Goal: Navigation & Orientation: Understand site structure

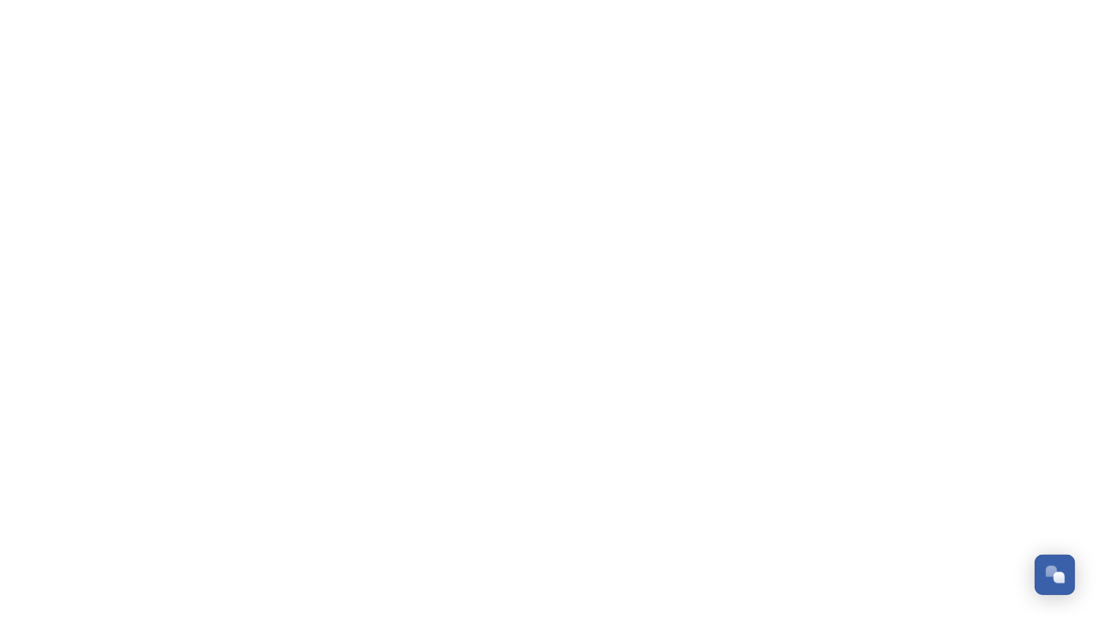
scroll to position [230, 0]
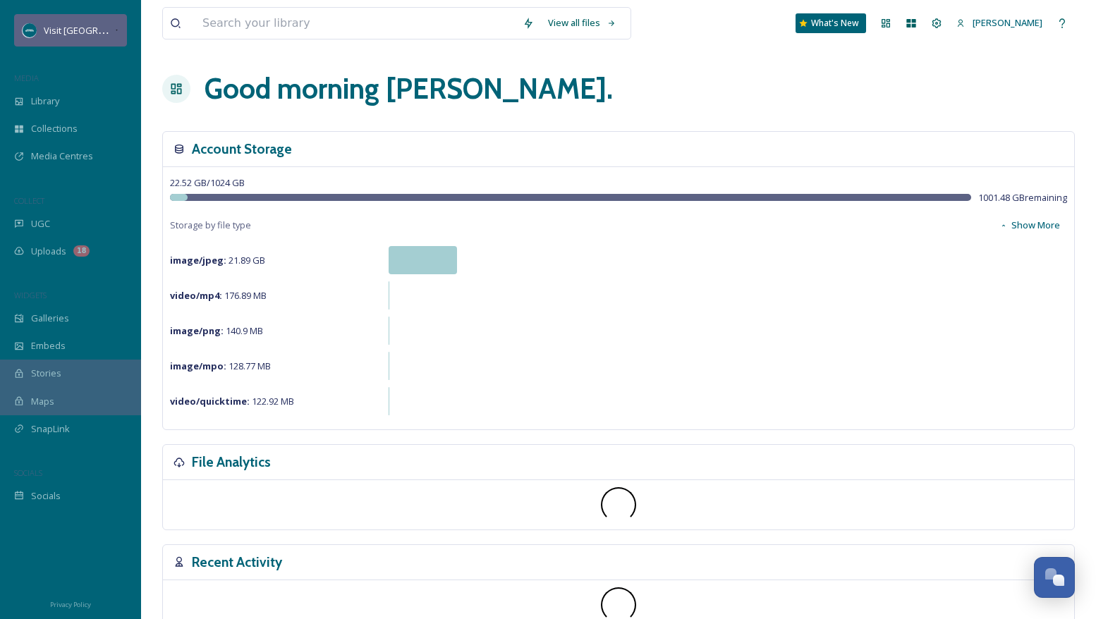
click at [102, 26] on span "Visit [GEOGRAPHIC_DATA][US_STATE]" at bounding box center [122, 29] width 157 height 13
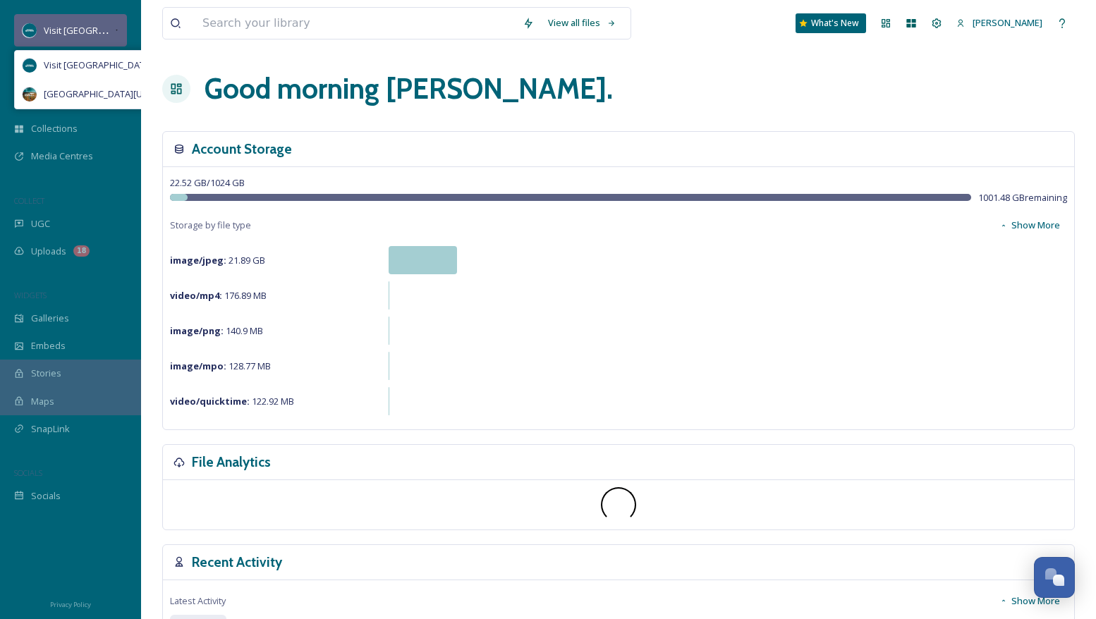
click at [116, 28] on icon at bounding box center [116, 30] width 5 height 11
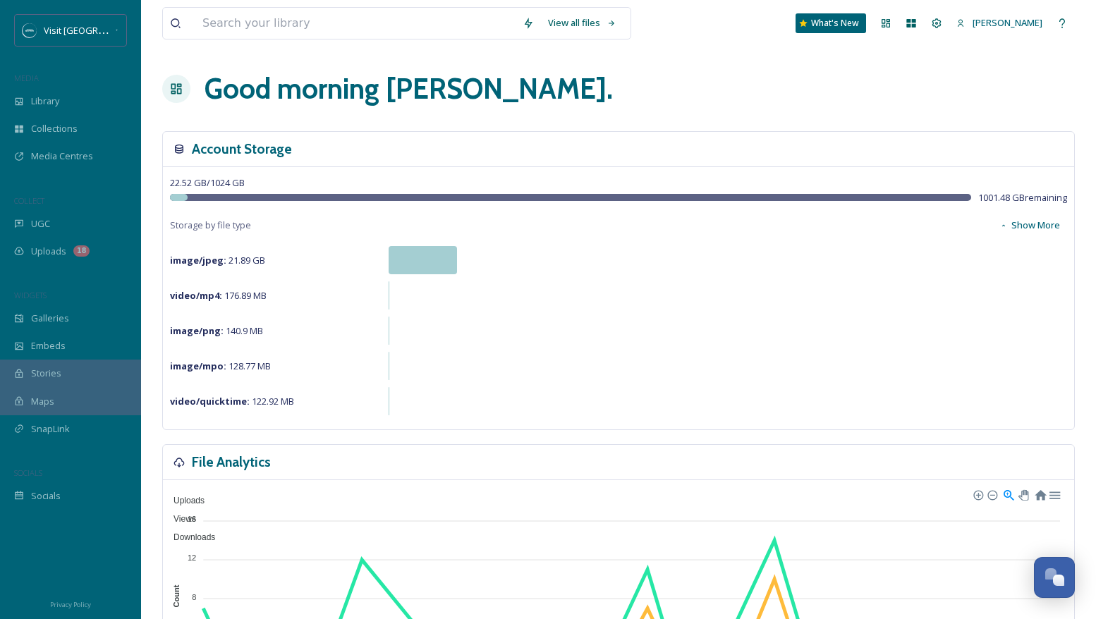
click at [131, 36] on div "Visit [GEOGRAPHIC_DATA][US_STATE]" at bounding box center [70, 31] width 141 height 34
click at [111, 39] on div "Visit [GEOGRAPHIC_DATA][US_STATE]" at bounding box center [70, 30] width 113 height 32
click at [112, 61] on span "Visit [GEOGRAPHIC_DATA][US_STATE]" at bounding box center [122, 65] width 157 height 13
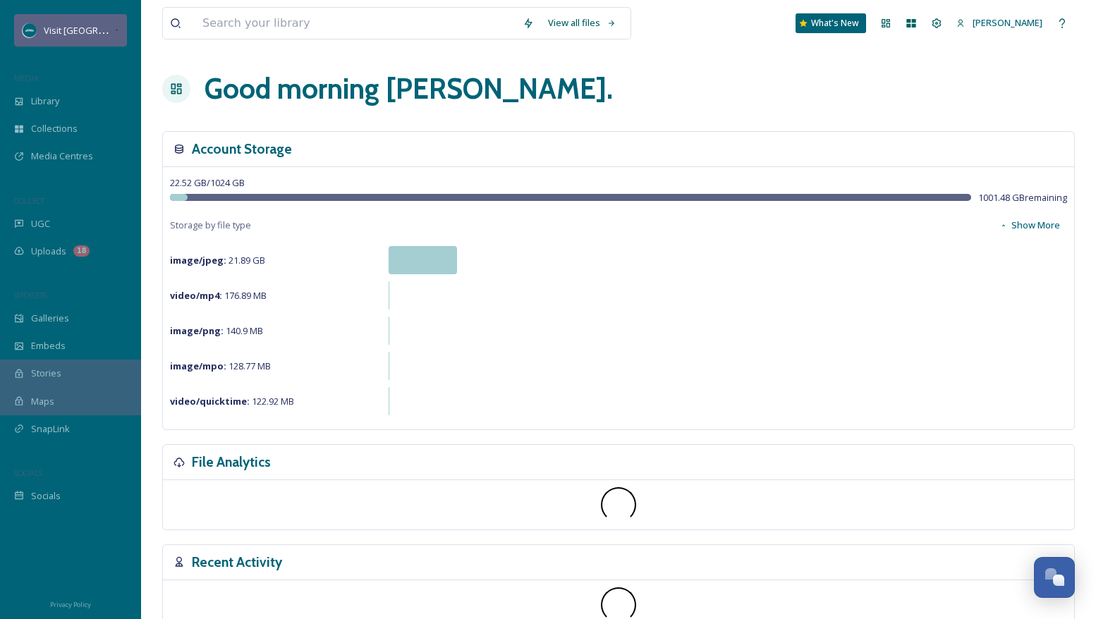
click at [103, 28] on span "Visit [GEOGRAPHIC_DATA][US_STATE]" at bounding box center [122, 29] width 157 height 13
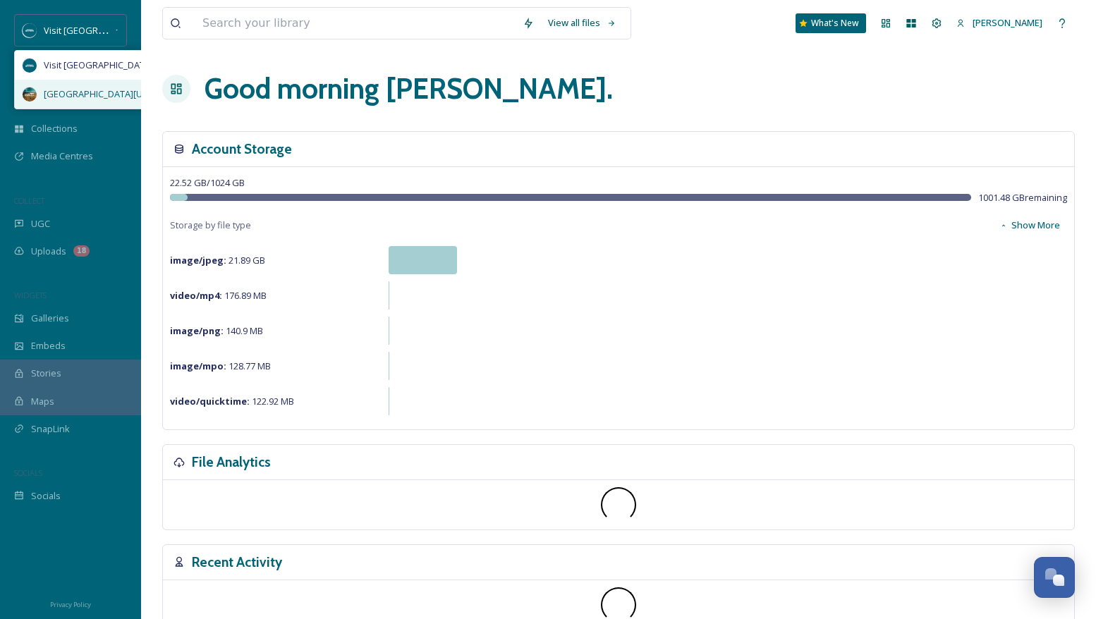
click at [110, 91] on span "[GEOGRAPHIC_DATA][US_STATE]" at bounding box center [113, 93] width 138 height 13
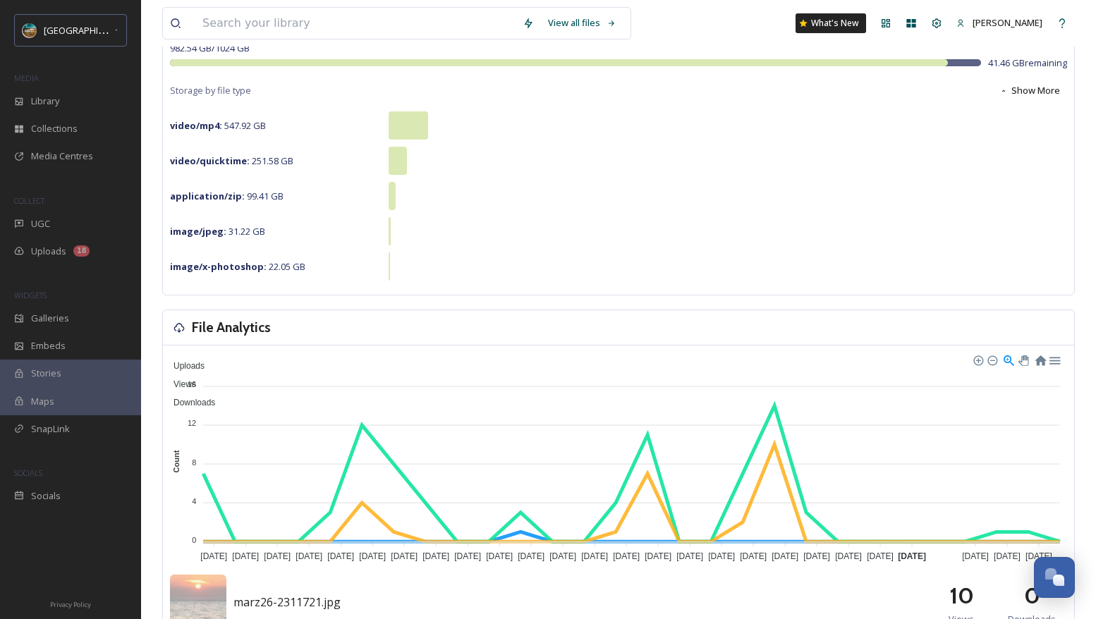
scroll to position [881, 0]
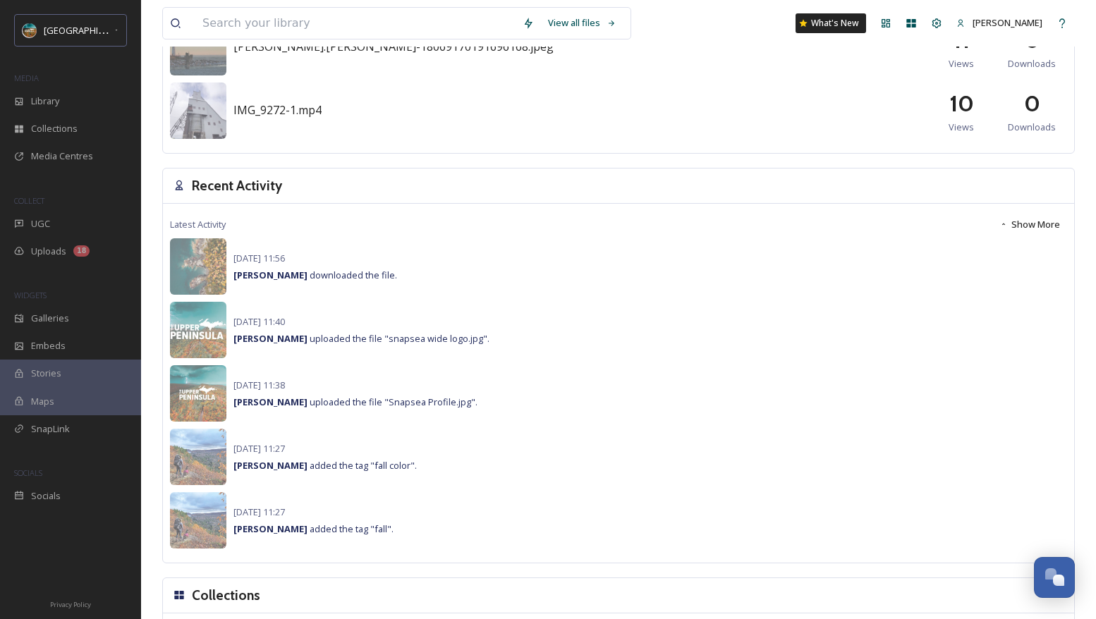
click at [1041, 226] on button "Show More" at bounding box center [1030, 225] width 75 height 28
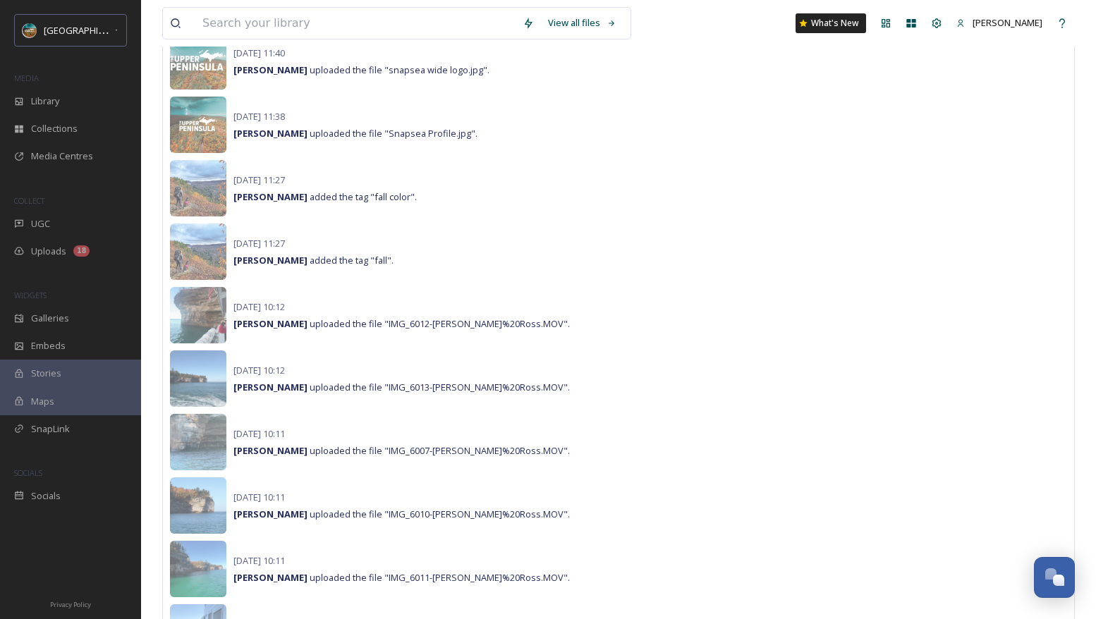
scroll to position [1262, 0]
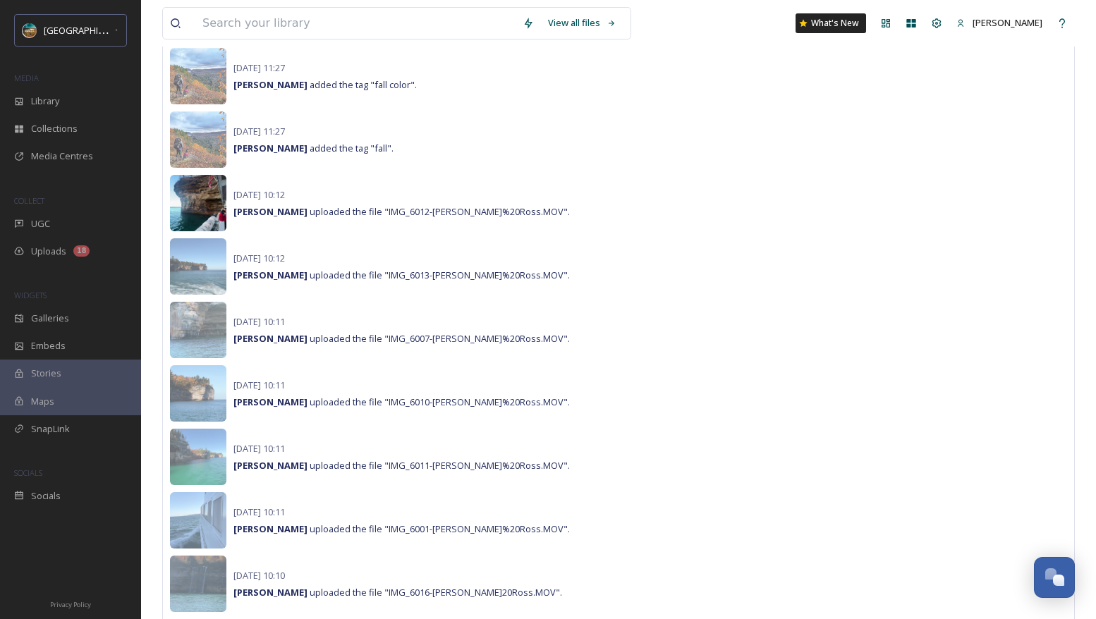
click at [193, 206] on img at bounding box center [198, 203] width 56 height 56
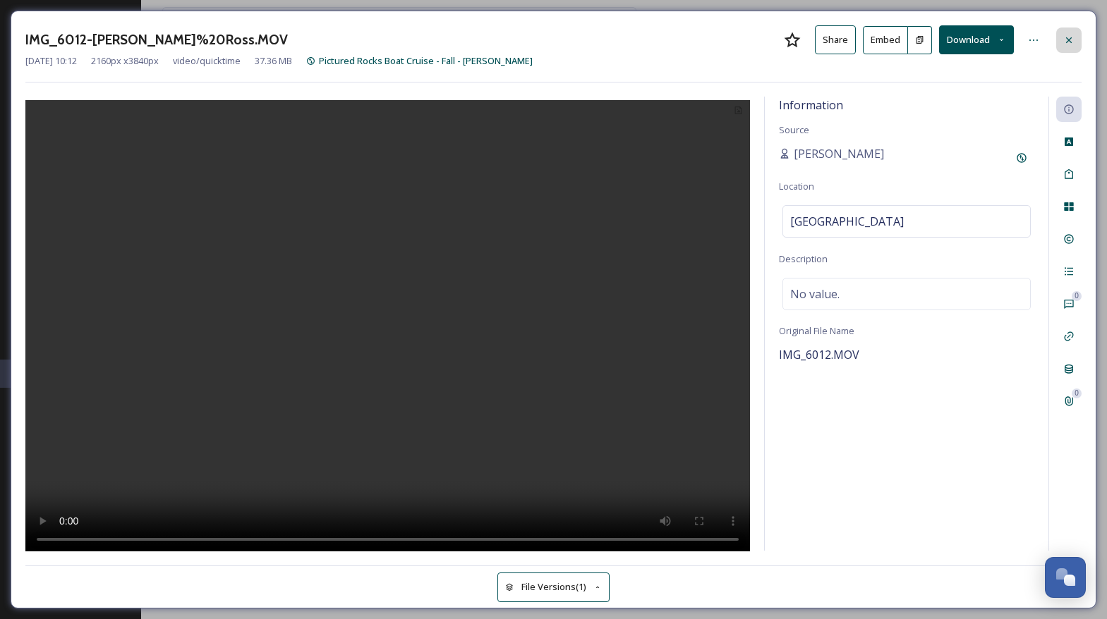
click at [1060, 43] on div at bounding box center [1068, 40] width 25 height 25
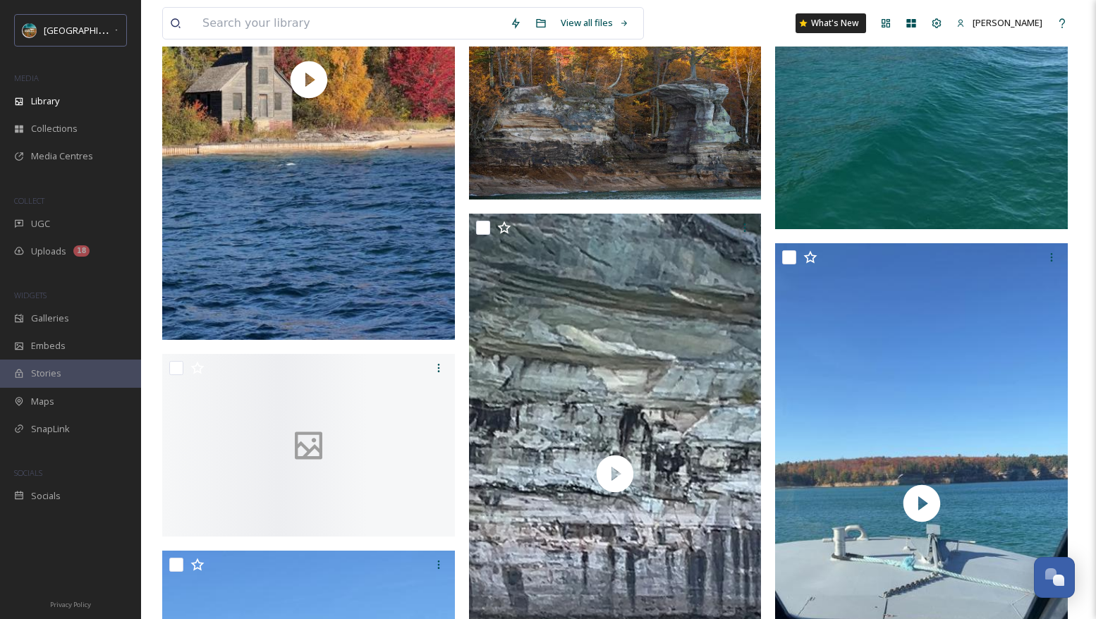
scroll to position [2847, 0]
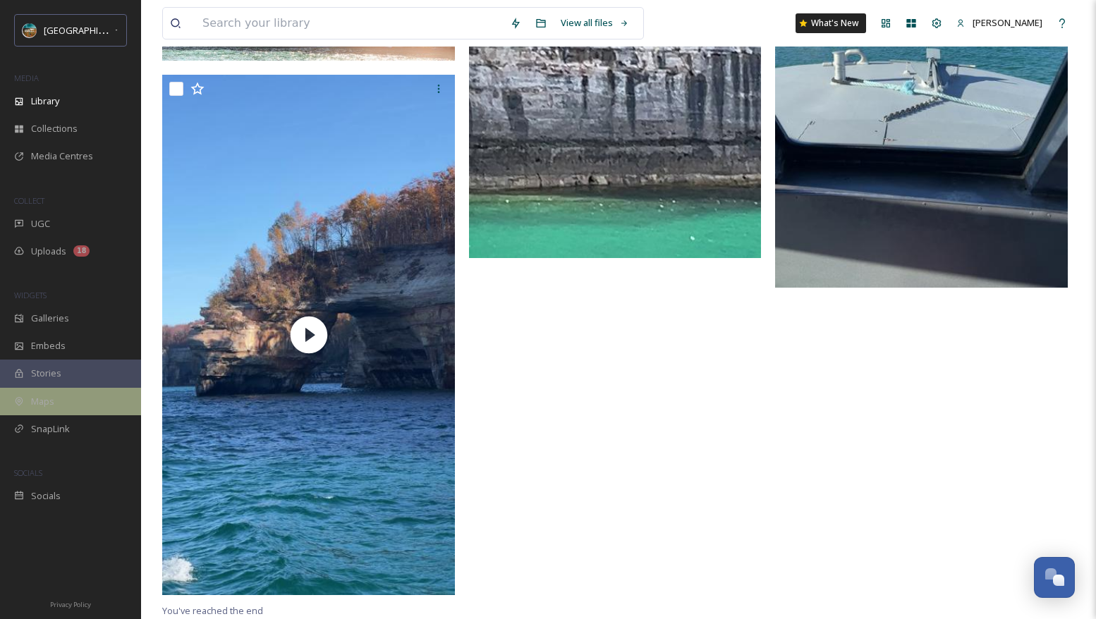
click at [82, 402] on div "Maps" at bounding box center [70, 402] width 141 height 28
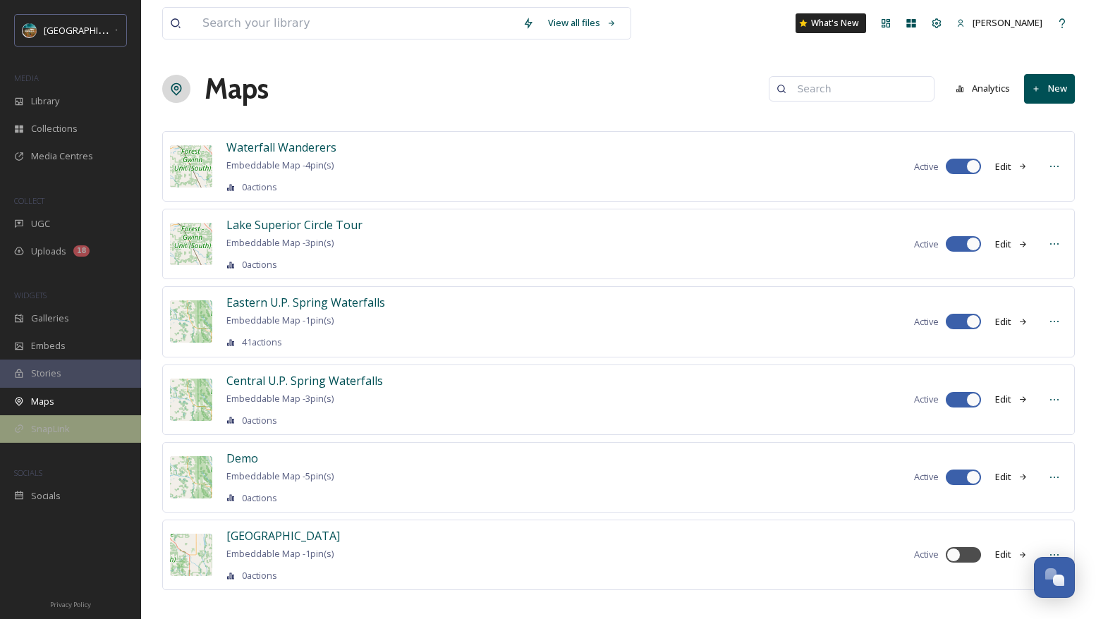
click at [82, 428] on div "SnapLink" at bounding box center [70, 430] width 141 height 28
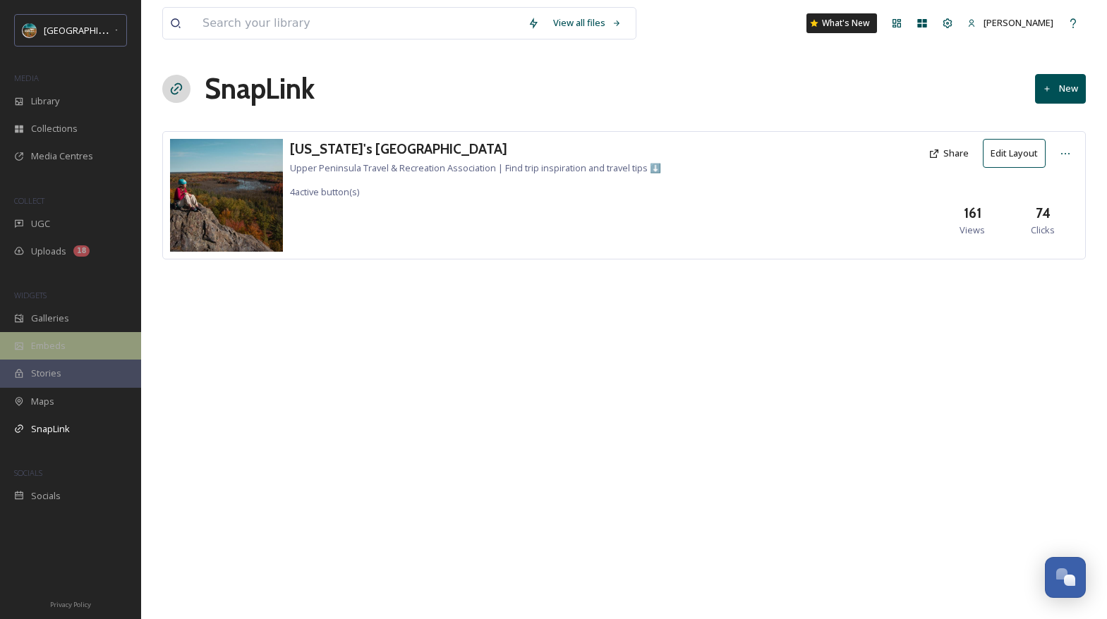
click at [100, 349] on div "Embeds" at bounding box center [70, 346] width 141 height 28
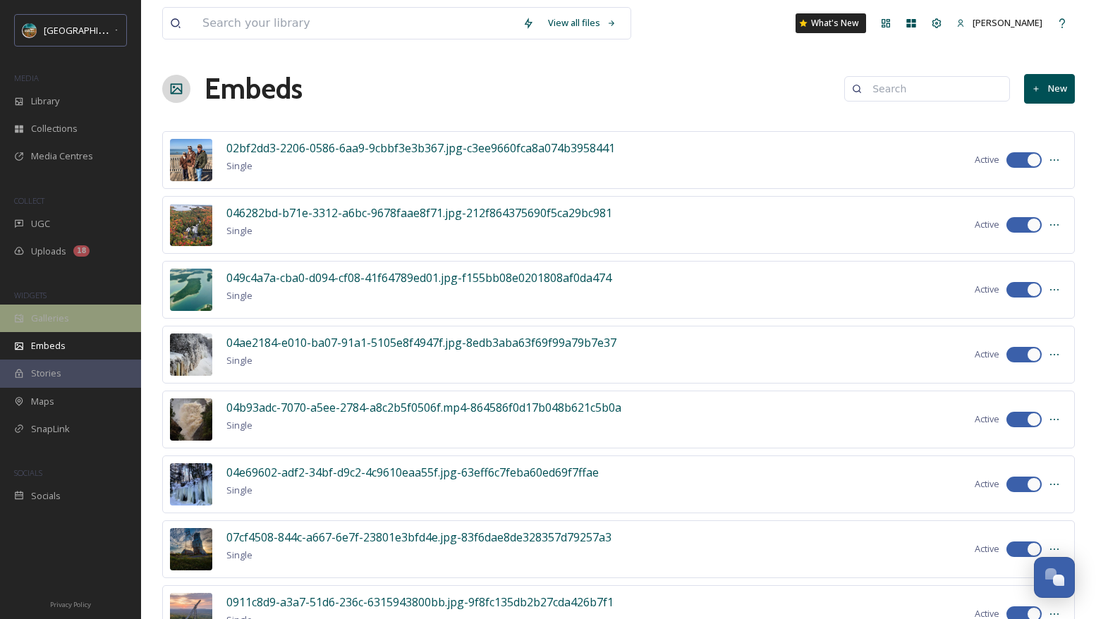
click at [103, 312] on div "Galleries" at bounding box center [70, 319] width 141 height 28
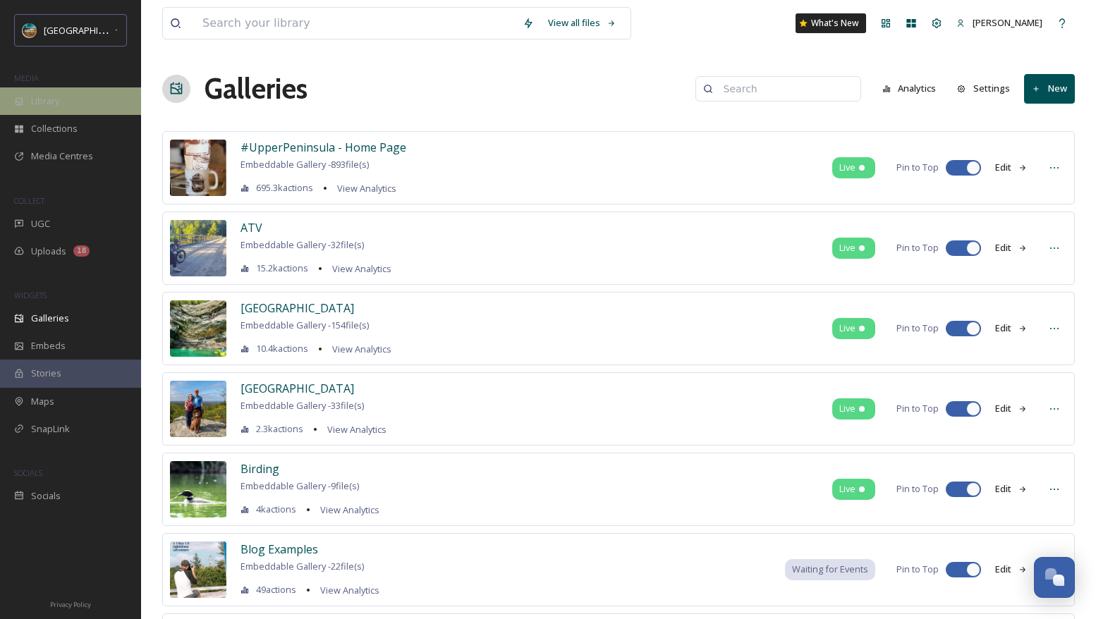
click at [43, 101] on span "Library" at bounding box center [45, 101] width 28 height 13
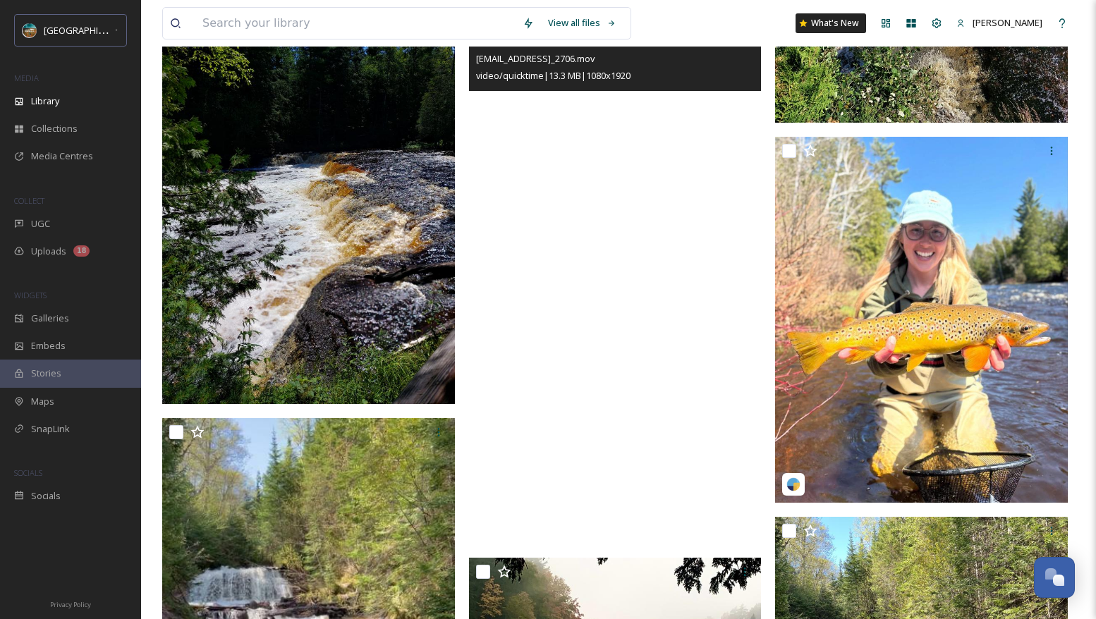
scroll to position [6161, 0]
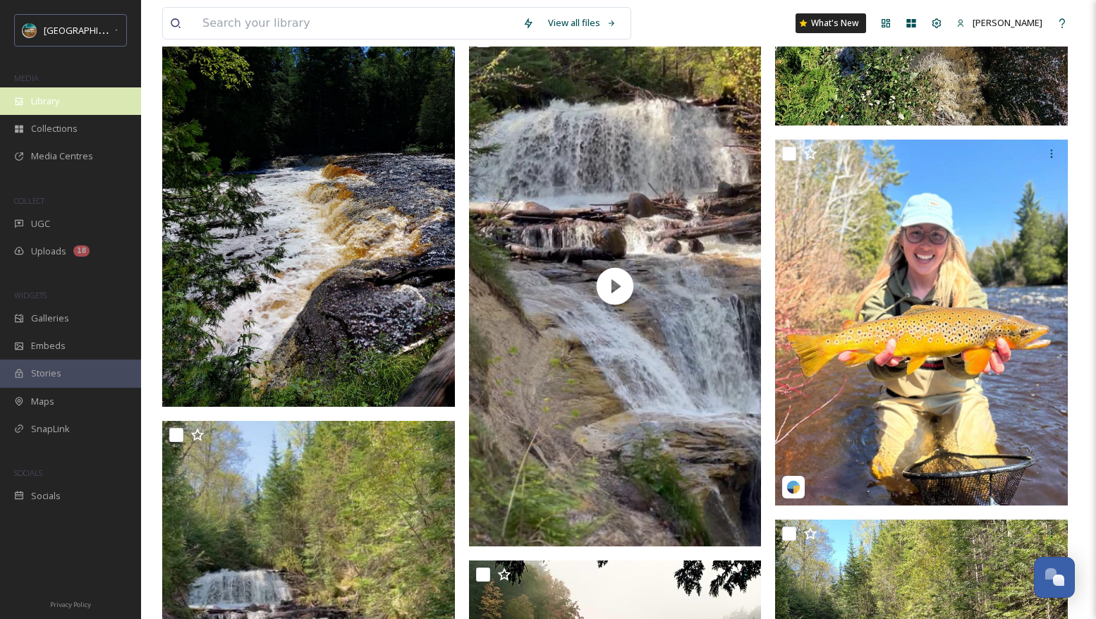
click at [37, 111] on div "Library" at bounding box center [70, 101] width 141 height 28
